Goal: Information Seeking & Learning: Learn about a topic

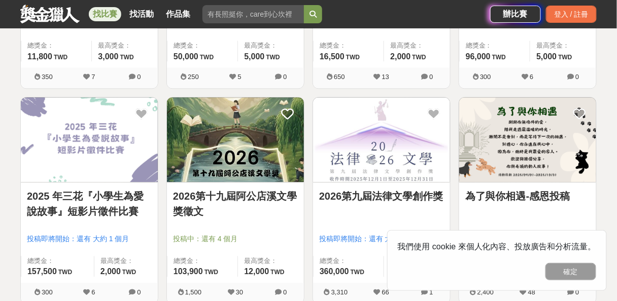
scroll to position [527, 0]
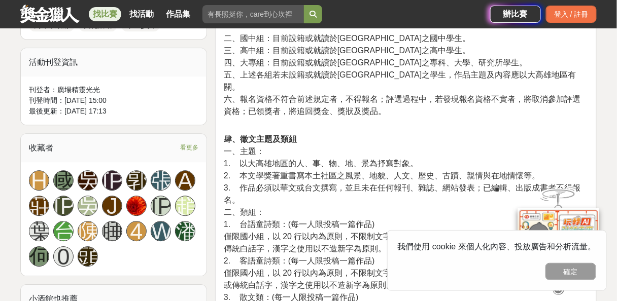
scroll to position [608, 0]
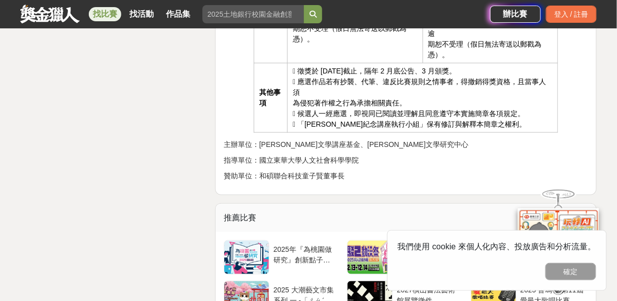
scroll to position [2069, 0]
